Goal: Communication & Community: Answer question/provide support

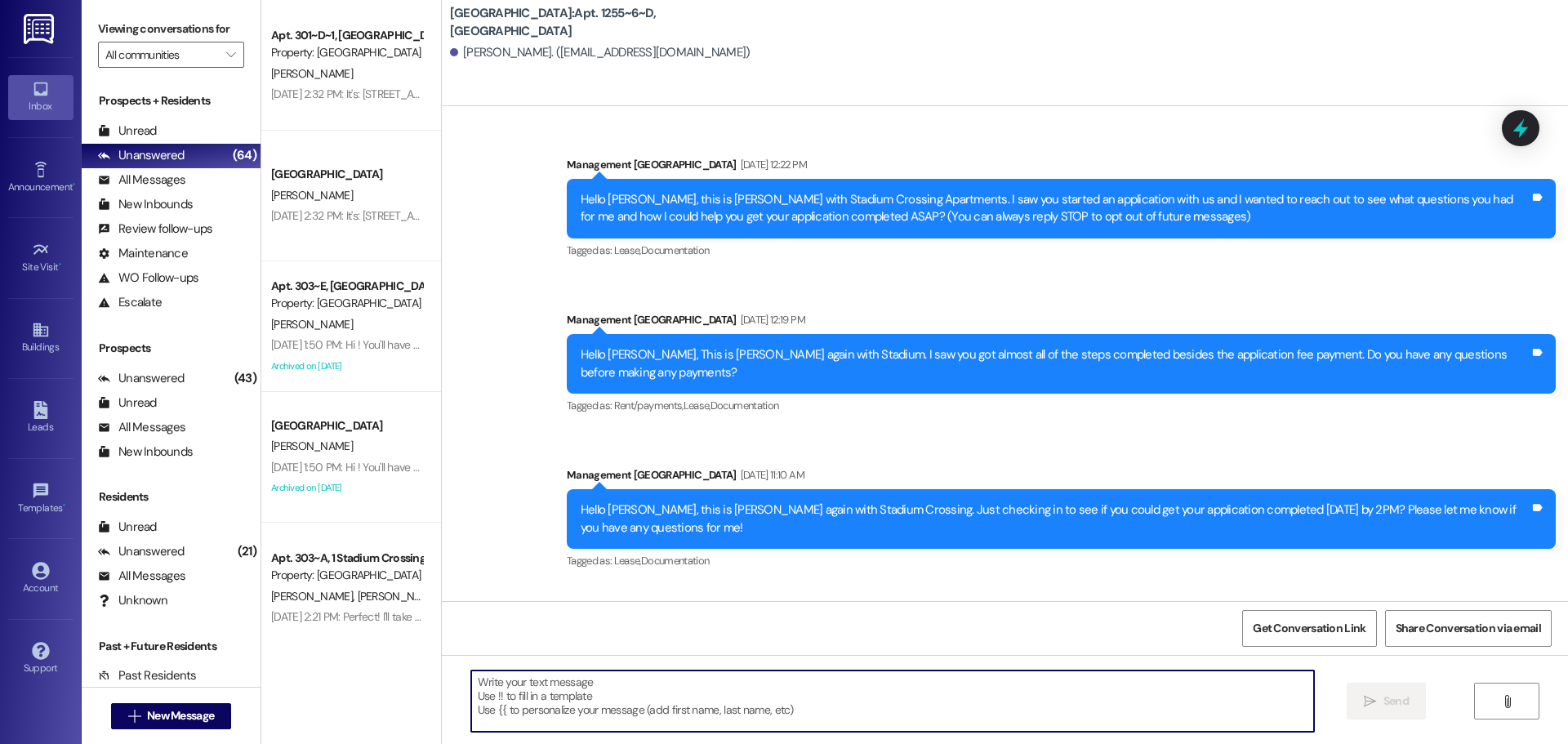
scroll to position [2560, 0]
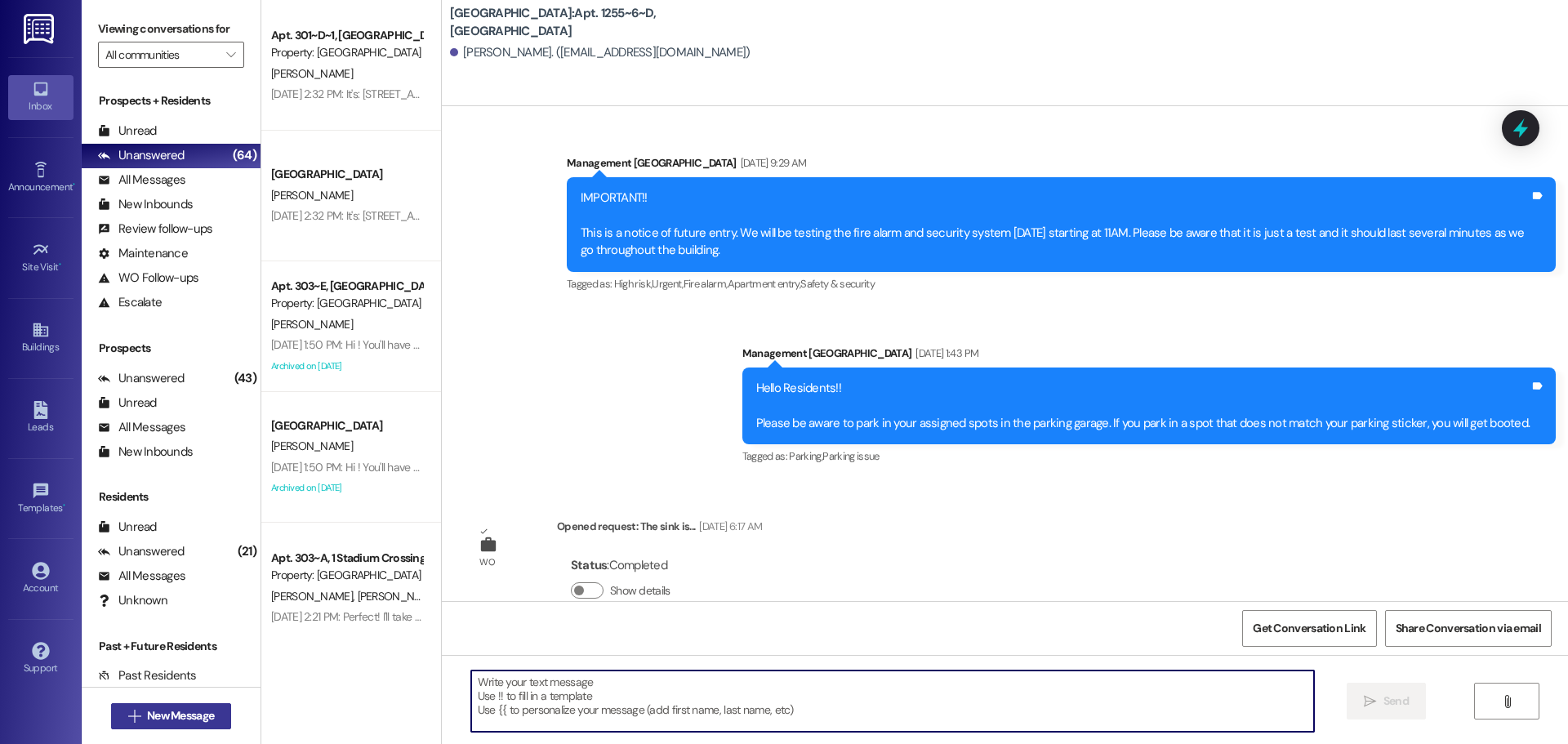
click at [196, 716] on span "New Message" at bounding box center [180, 716] width 67 height 17
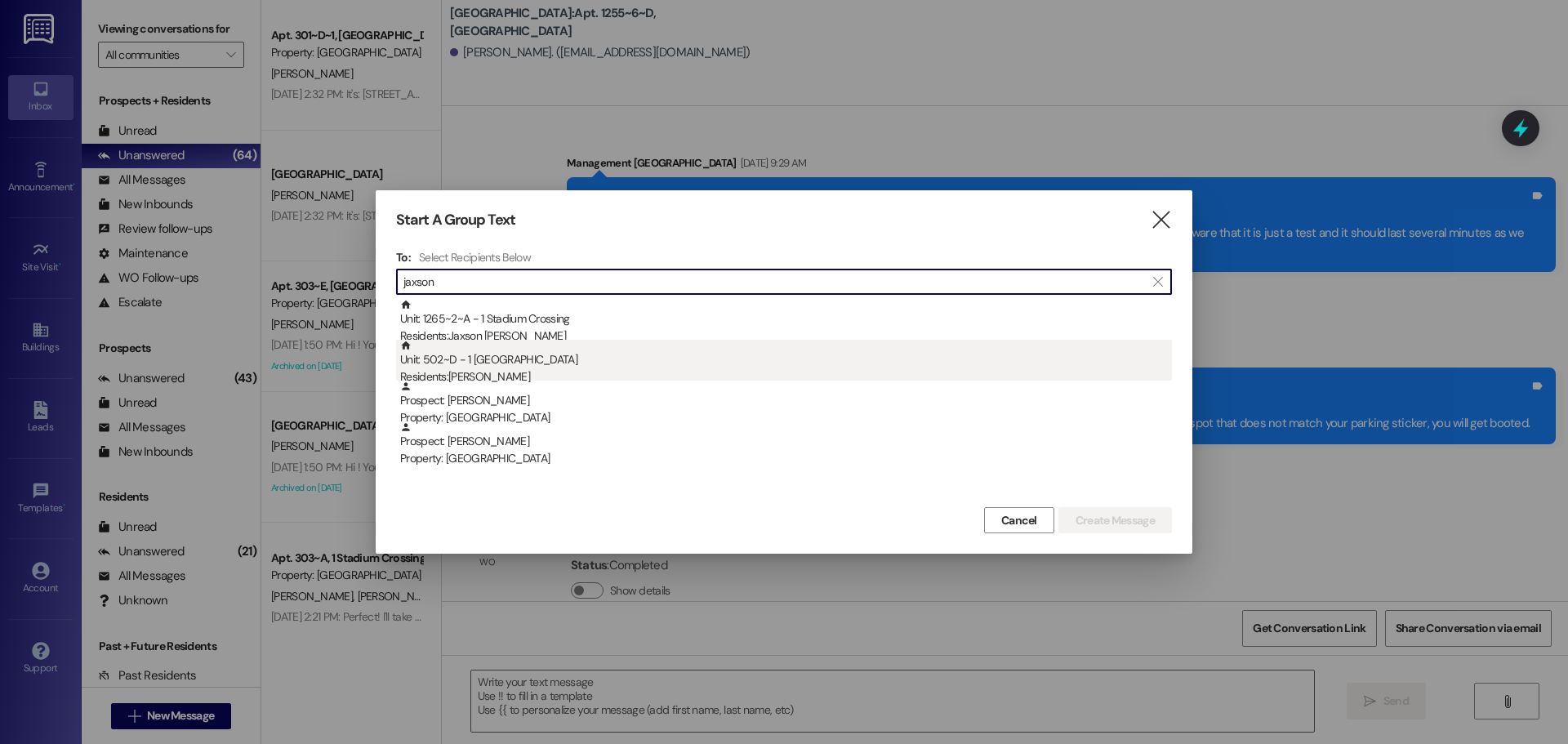
type input "jaxson"
click at [454, 367] on div "Unit: 502~D - 1 Stadium Crossing Residents: [GEOGRAPHIC_DATA][PERSON_NAME]" at bounding box center [787, 362] width 772 height 46
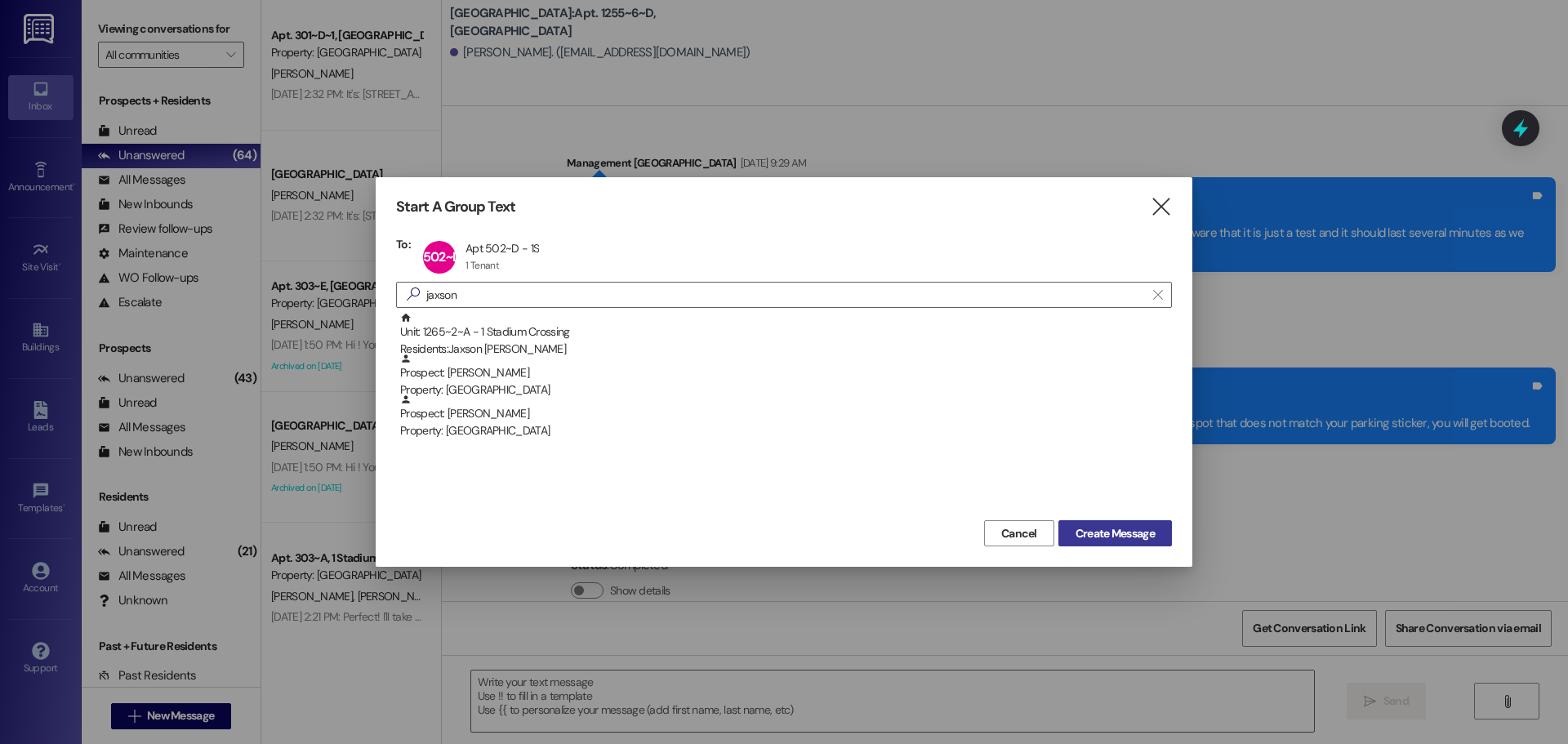
click at [1127, 532] on span "Create Message" at bounding box center [1115, 534] width 79 height 17
click at [1127, 532] on div "Sent via [GEOGRAPHIC_DATA] [DATE] 12:22 PM Hello [PERSON_NAME], this is [PERSON…" at bounding box center [1004, 354] width 1126 height 495
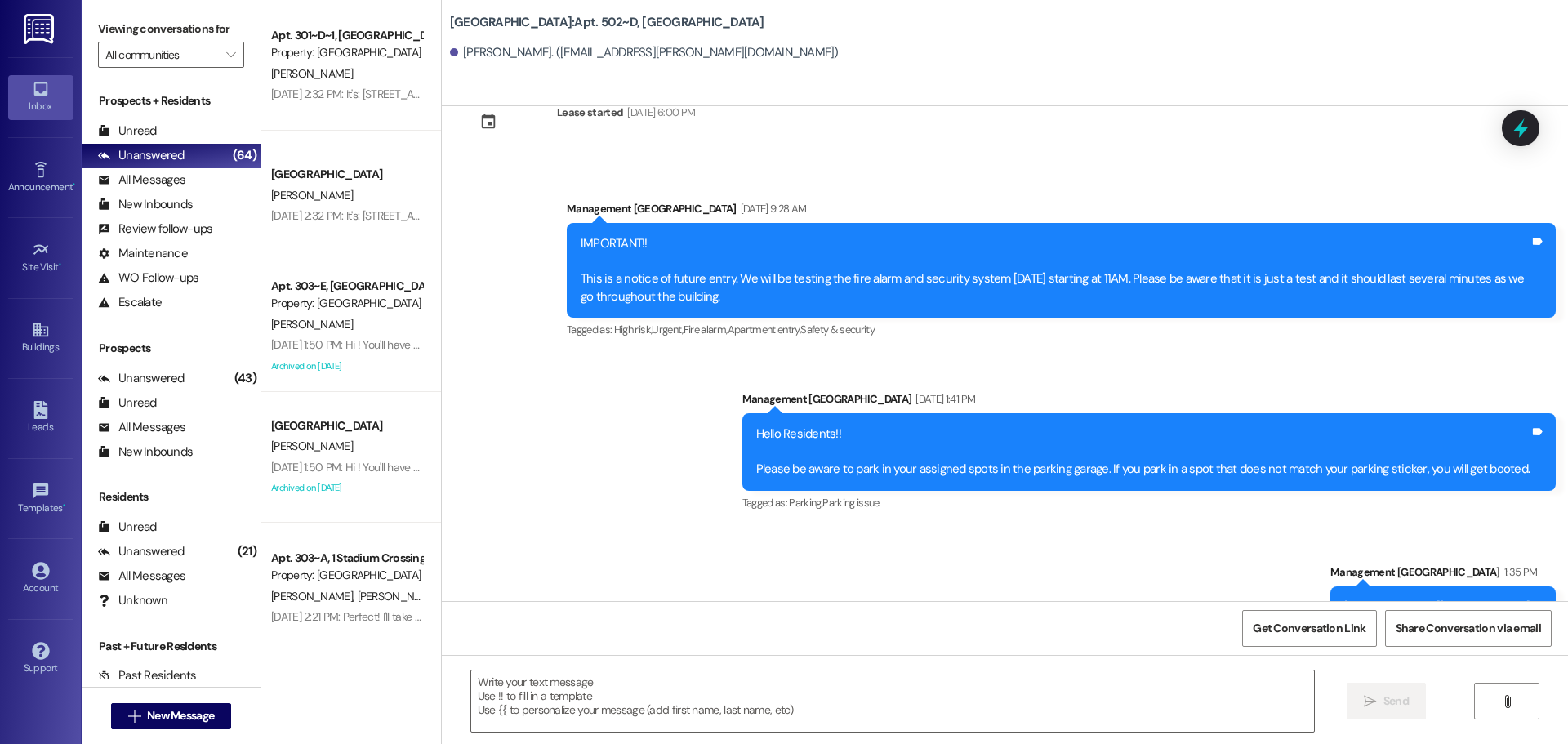
scroll to position [4913, 0]
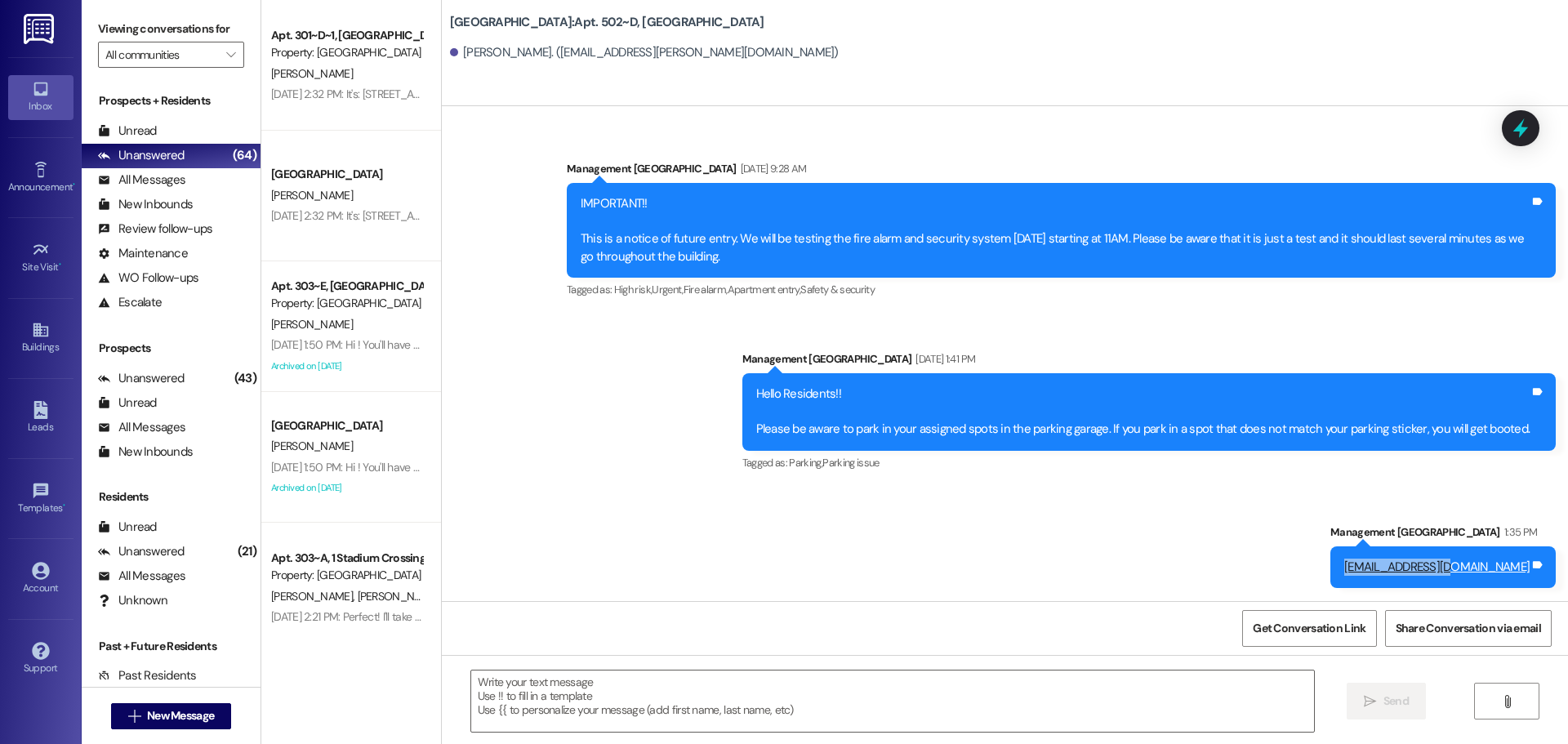
drag, startPoint x: 1500, startPoint y: 574, endPoint x: 1373, endPoint y: 583, distance: 127.3
click at [1373, 583] on div "[EMAIL_ADDRESS][DOMAIN_NAME] Tags and notes" at bounding box center [1443, 567] width 226 height 42
click at [151, 707] on button " New Message" at bounding box center [171, 716] width 121 height 26
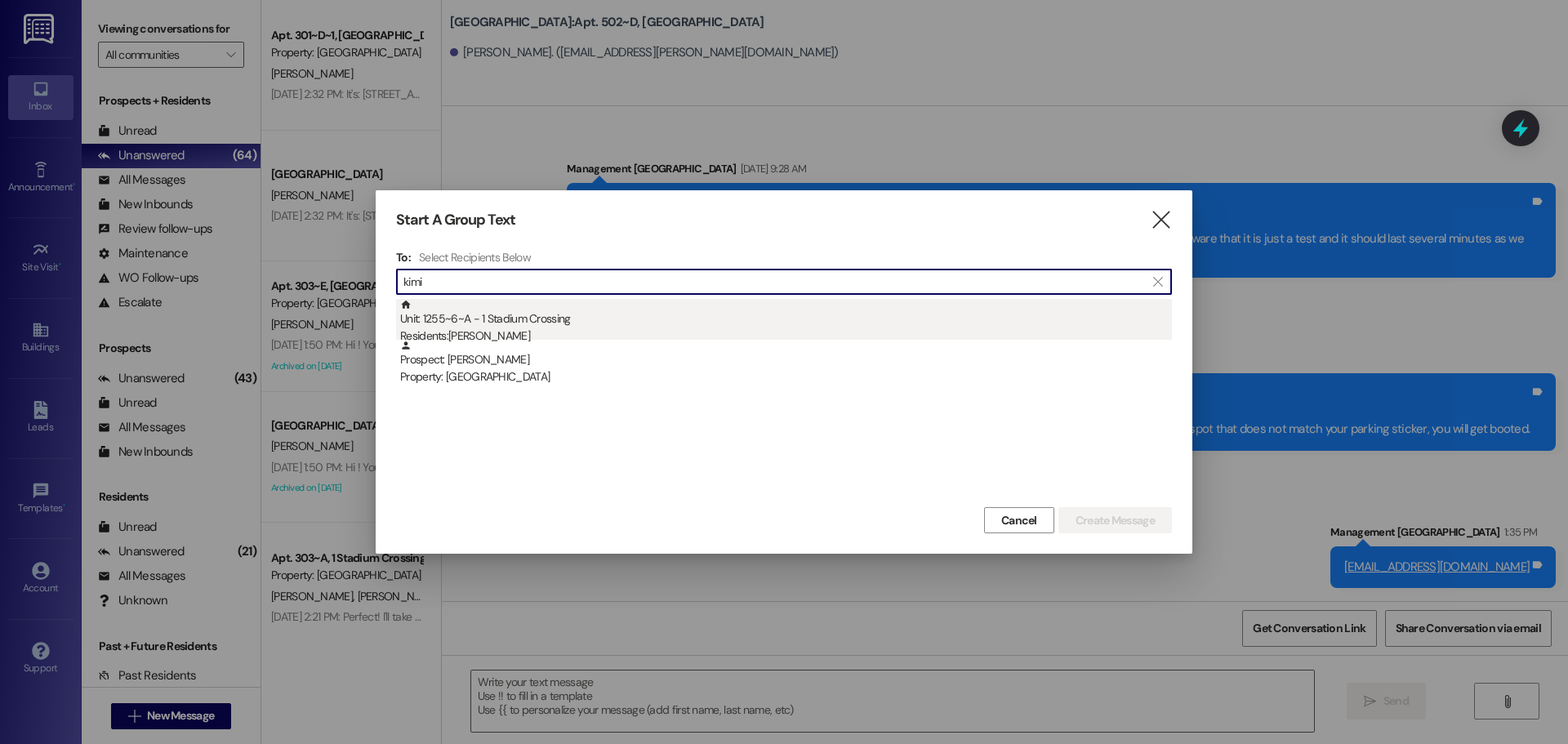
type input "kimi"
click at [620, 309] on div "Unit: 1255~6~A - 1 Stadium Crossing Residents: [PERSON_NAME]" at bounding box center [787, 321] width 772 height 46
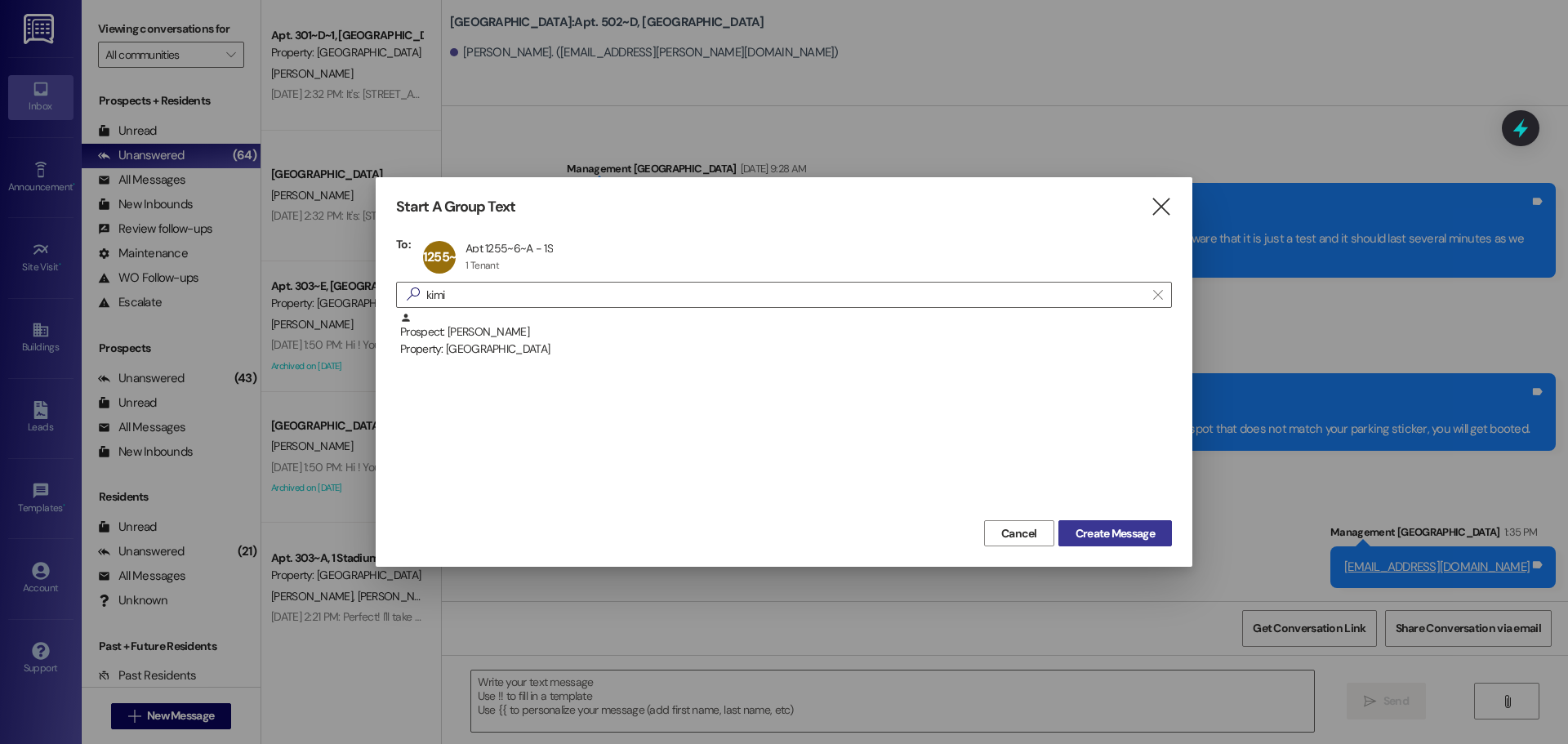
click at [1107, 528] on span "Create Message" at bounding box center [1115, 534] width 79 height 17
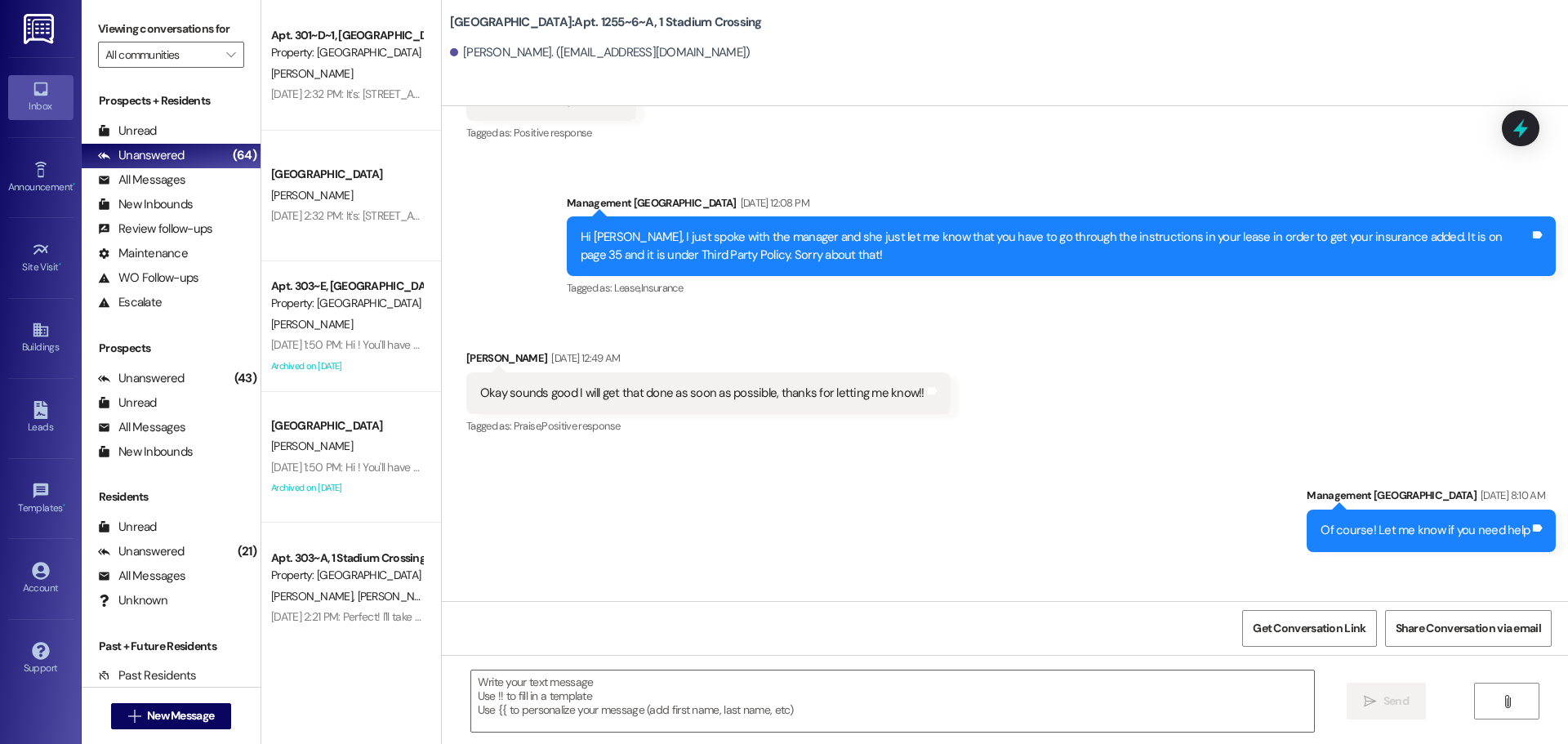
scroll to position [5090, 0]
